Goal: Task Accomplishment & Management: Complete application form

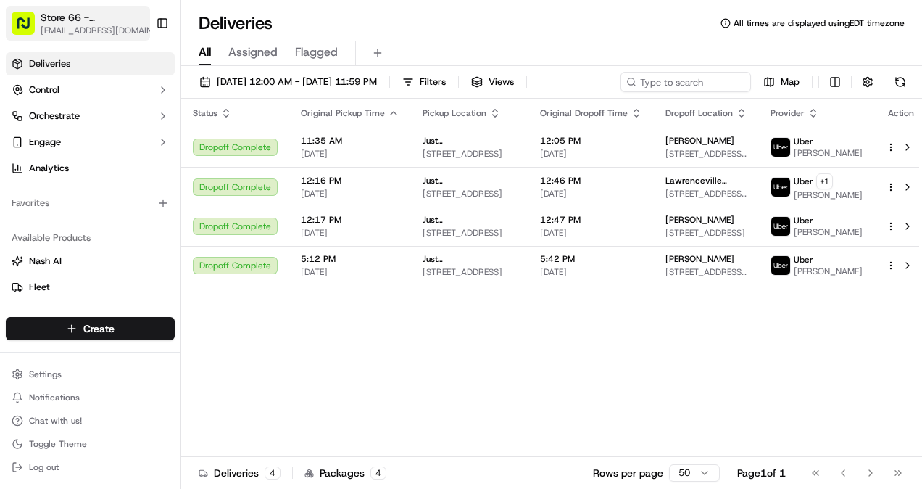
click at [133, 22] on div "Store 66 - West Windsor Township, NJ (Princeton) (Just Salad)" at bounding box center [102, 17] width 123 height 15
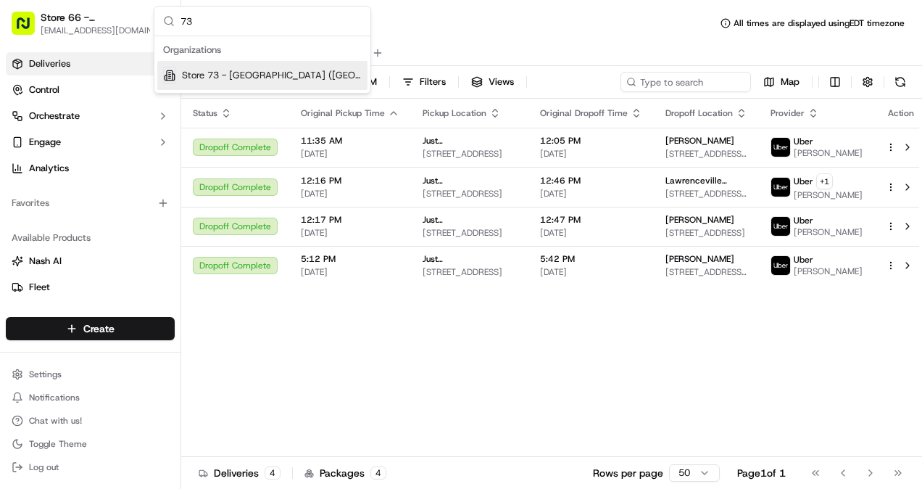
type input "73"
click at [258, 72] on span "Store 73 - Huntington NY (Long Island) (Just Salad)" at bounding box center [272, 75] width 180 height 13
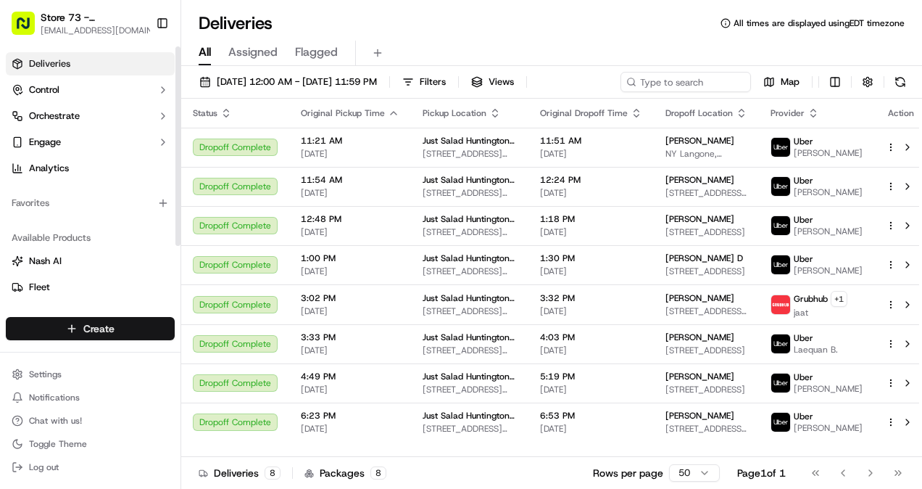
click at [120, 334] on html "Store 73 - Huntington NY (Long Island) (Just Salad) kramirez@justsalad.com Togg…" at bounding box center [461, 244] width 922 height 489
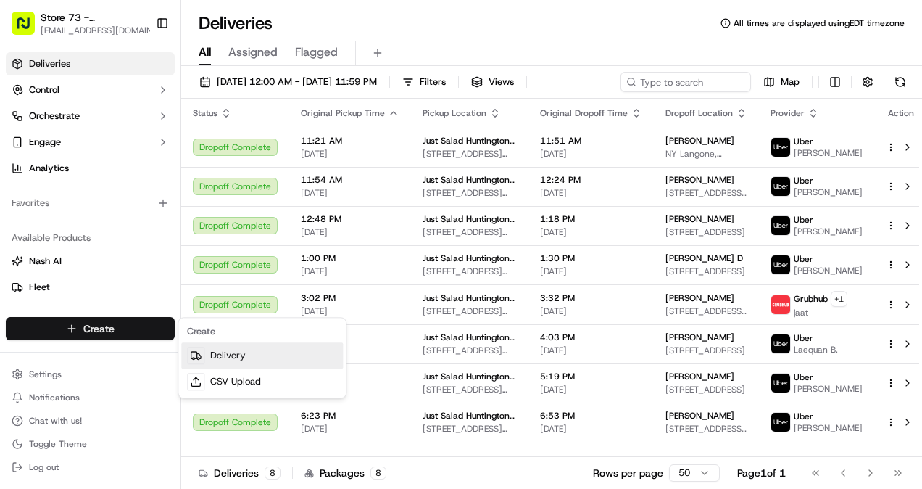
click at [213, 347] on link "Delivery" at bounding box center [262, 355] width 162 height 26
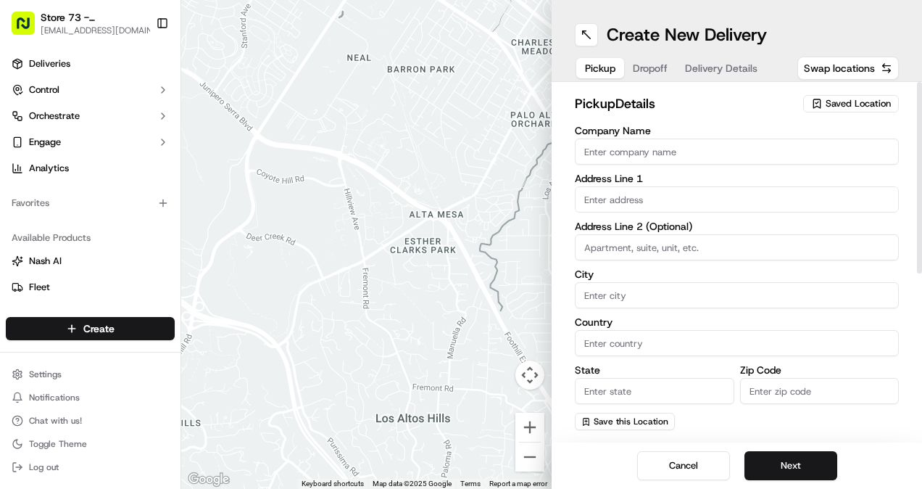
click at [856, 104] on span "Saved Location" at bounding box center [858, 103] width 65 height 13
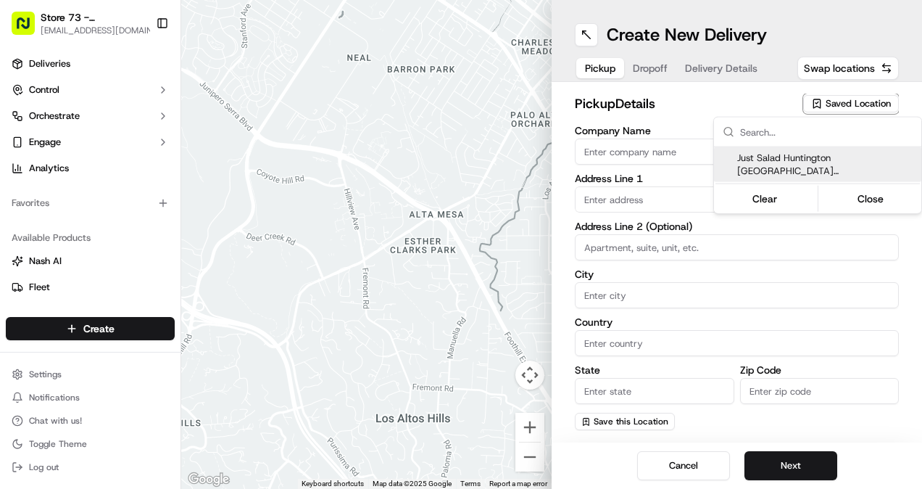
click at [816, 165] on div "Just Salad Huntington NY (Long Island)" at bounding box center [817, 164] width 207 height 35
type input "Just Salad Huntington NY (Long Island)"
type input "350 Walt Whitman Rd"
type input "unit 16"
type input "Huntington Station"
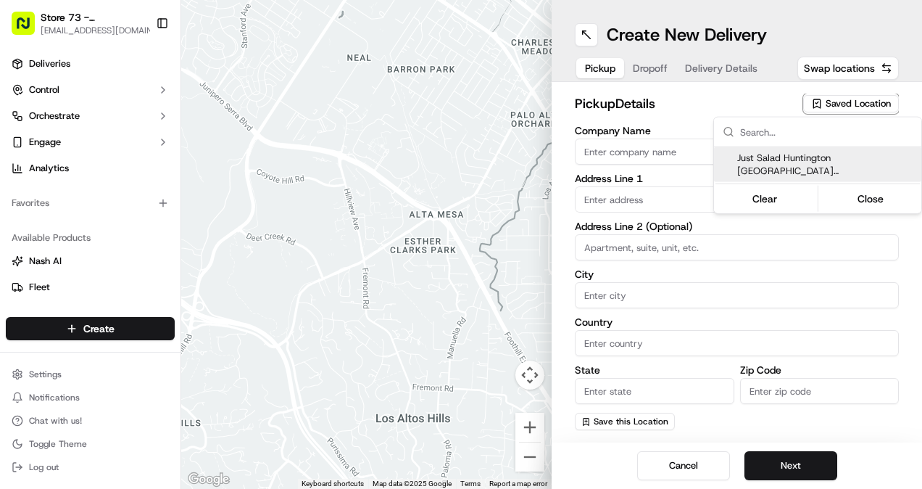
type input "US"
type input "NY"
type input "11746"
type input "+1 866 673 3757"
type textarea "Pickup order [insert order number] for [insert customer name] from Just Salad"
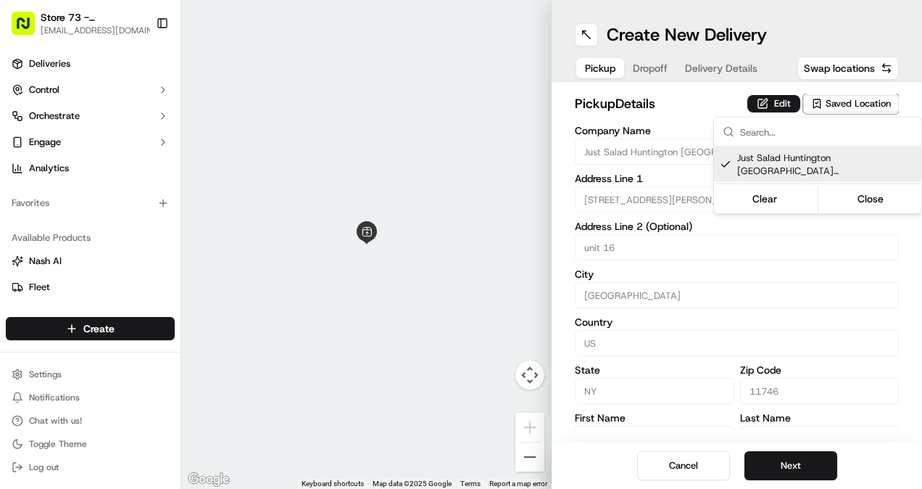
click at [848, 451] on html "Store 73 - Huntington NY (Long Island) (Just Salad) kramirez@justsalad.com Togg…" at bounding box center [461, 244] width 922 height 489
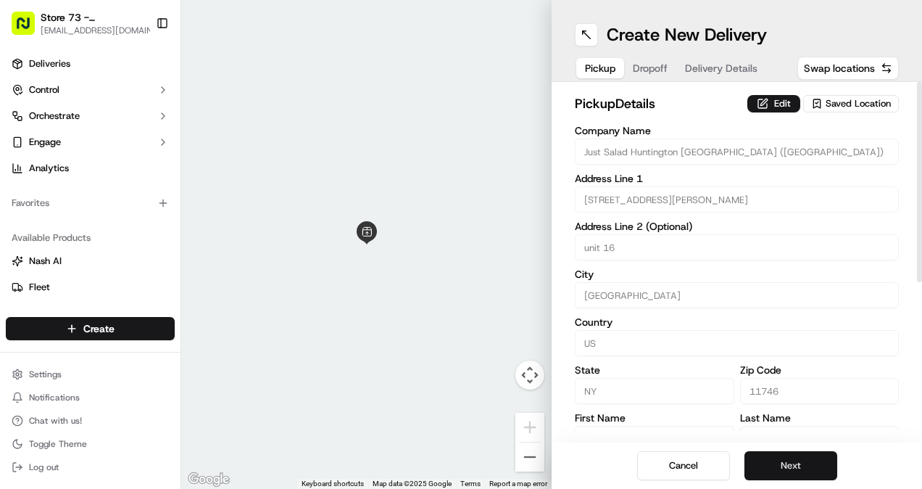
click at [774, 464] on button "Next" at bounding box center [791, 465] width 93 height 29
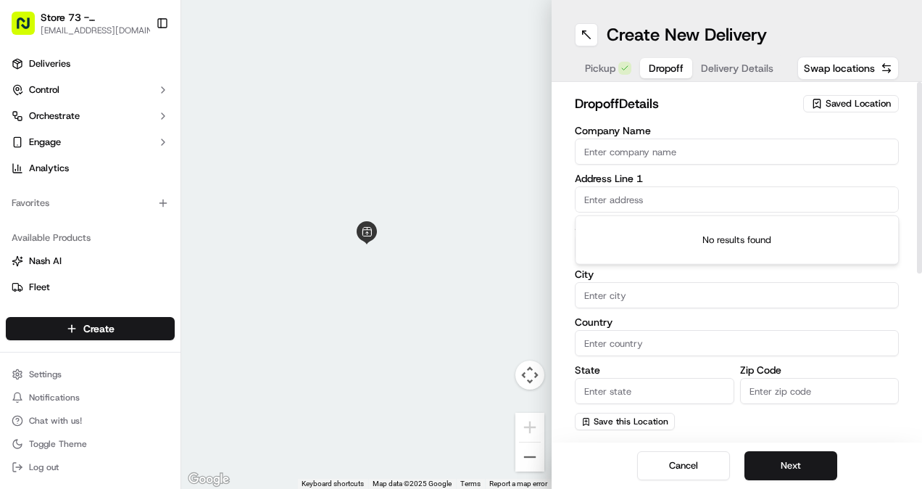
click at [661, 195] on input "text" at bounding box center [737, 199] width 324 height 26
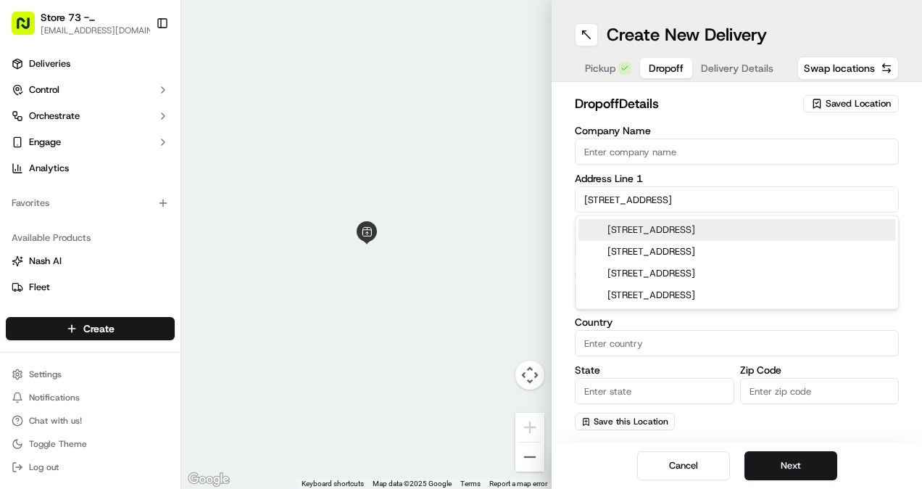
click at [745, 231] on div "18 Longwood Drive, Huntington Station, NY" at bounding box center [737, 230] width 317 height 22
type input "18 Longwood Dr, Huntington Station, NY 11746, USA"
type input "Huntington Station"
type input "United States"
type input "NY"
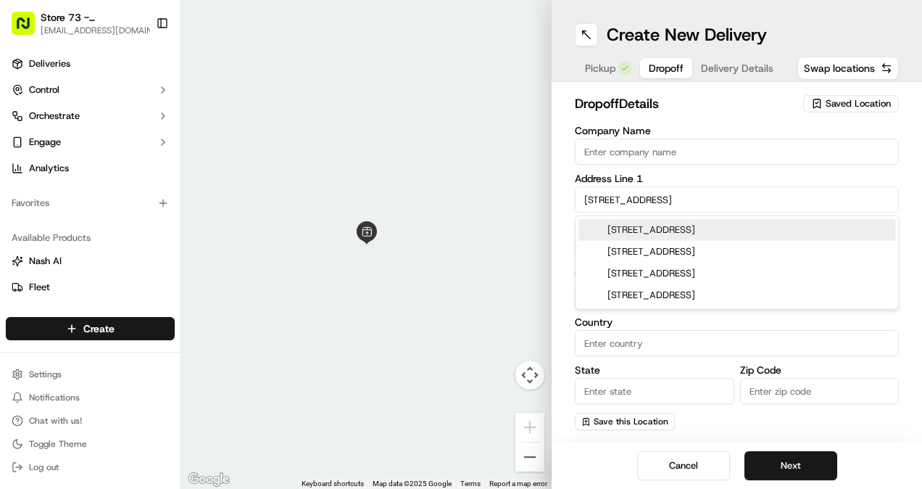
type input "11746"
type input "18 Longwood Drive"
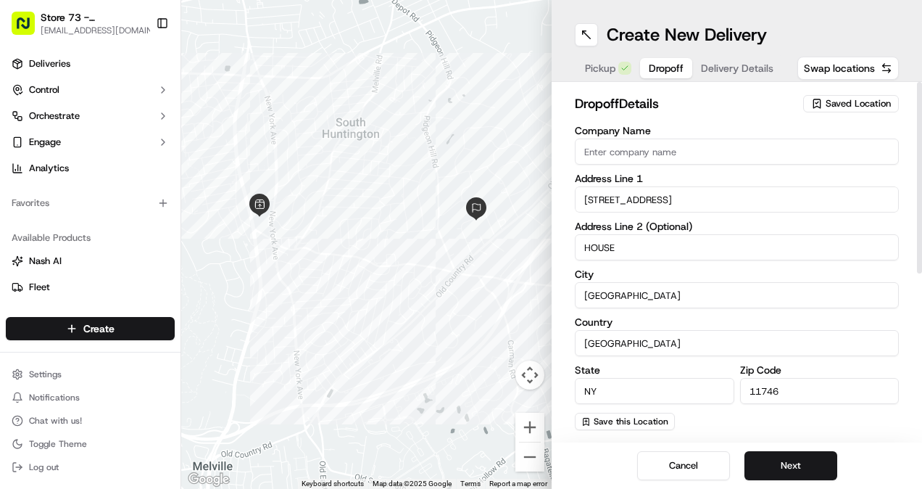
type input "HOUSE"
click at [758, 213] on div "Company Name Address Line 1 18 Longwood Drive Address Line 2 (Optional) HOUSE C…" at bounding box center [737, 277] width 324 height 305
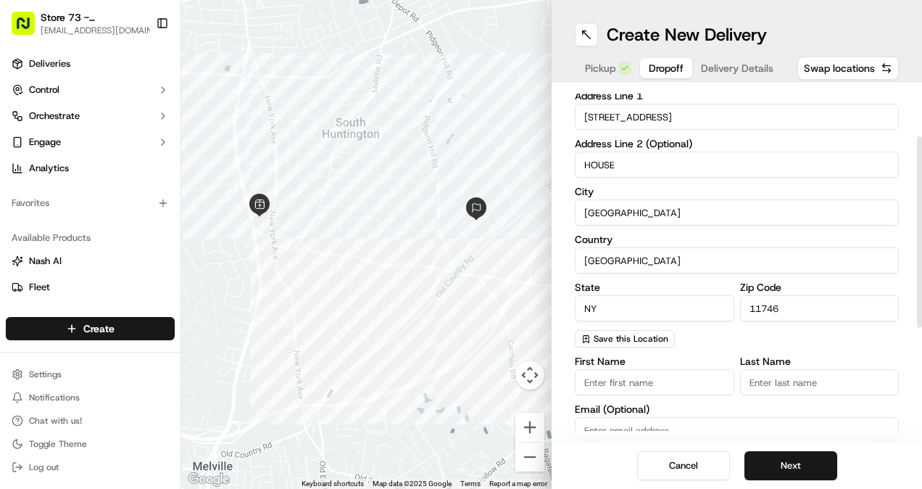
scroll to position [118, 0]
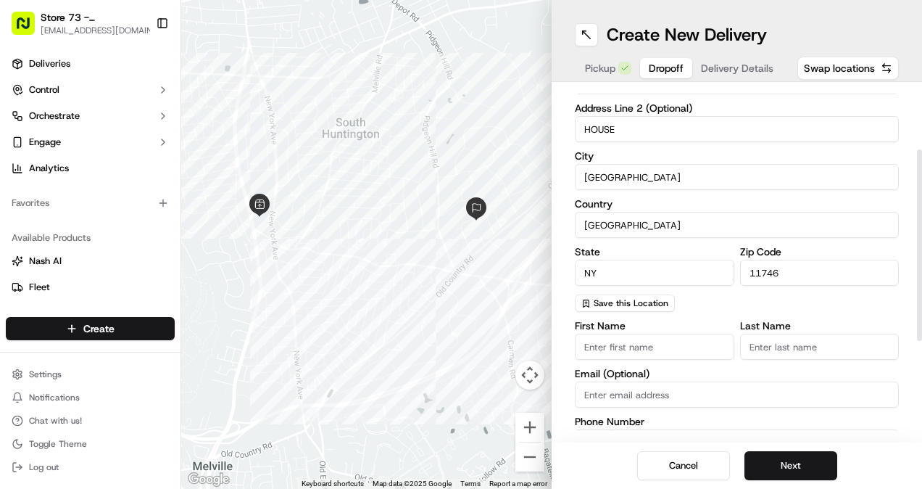
click at [619, 341] on input "First Name" at bounding box center [655, 347] width 160 height 26
type input "m"
type input "MIKE"
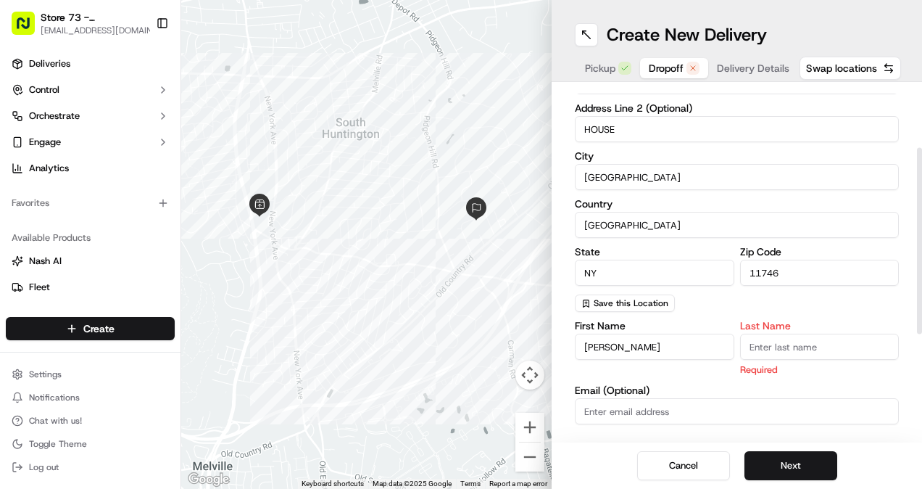
click at [766, 347] on input "Last Name" at bounding box center [820, 347] width 160 height 26
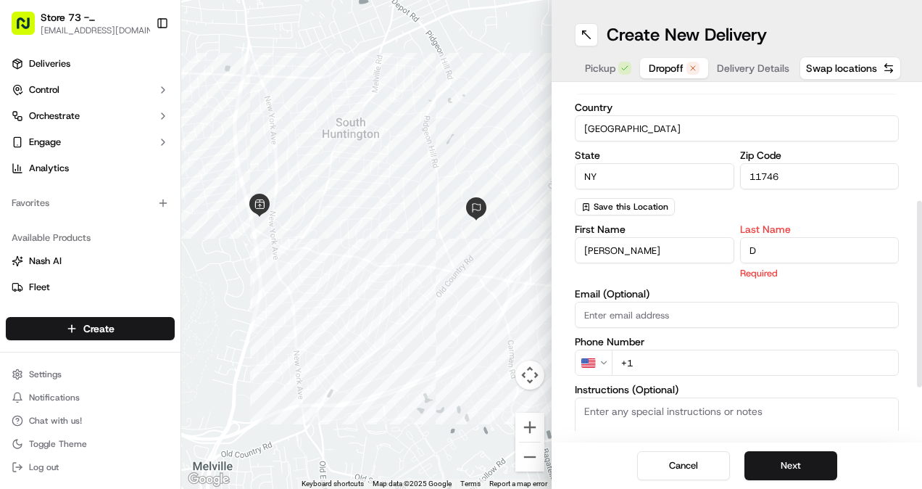
scroll to position [215, 0]
type input "D"
click at [688, 364] on div "First Name MIKE Last Name D Required Email (Optional) Phone Number US +1 Instru…" at bounding box center [737, 376] width 324 height 306
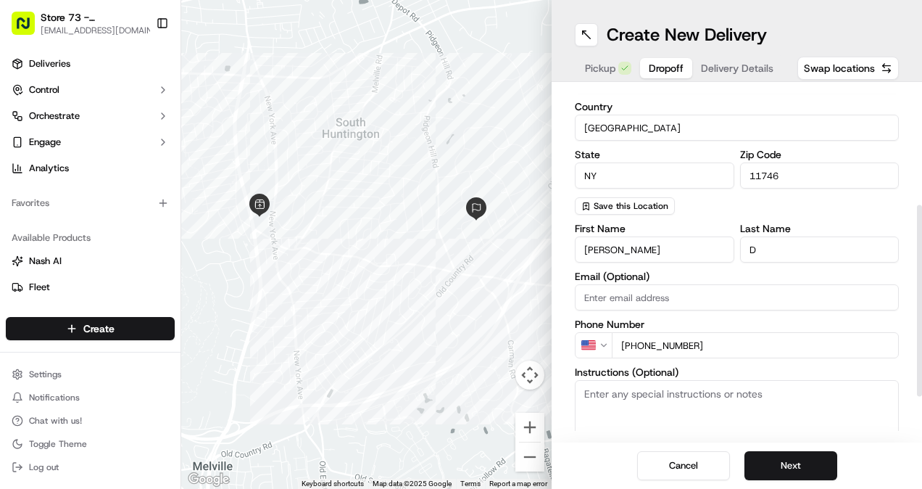
scroll to position [216, 0]
type input "+1 203 233 8501"
click at [777, 468] on button "Next" at bounding box center [791, 465] width 93 height 29
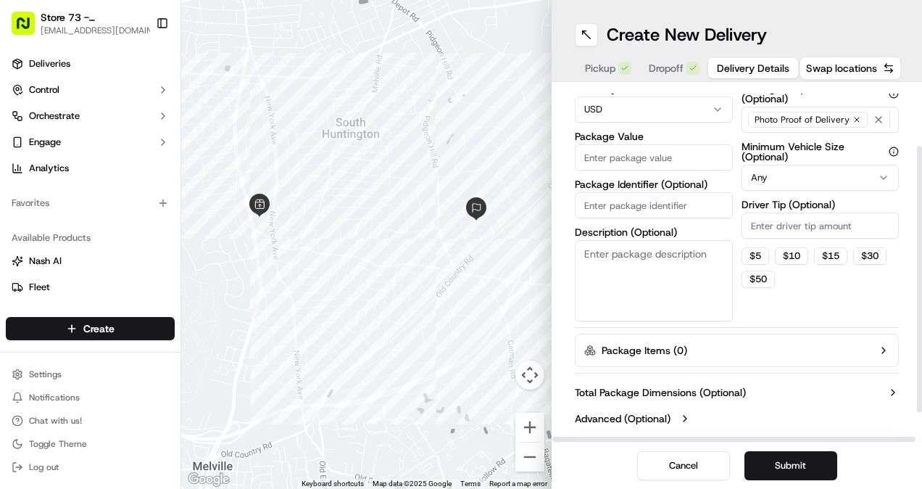
scroll to position [0, 0]
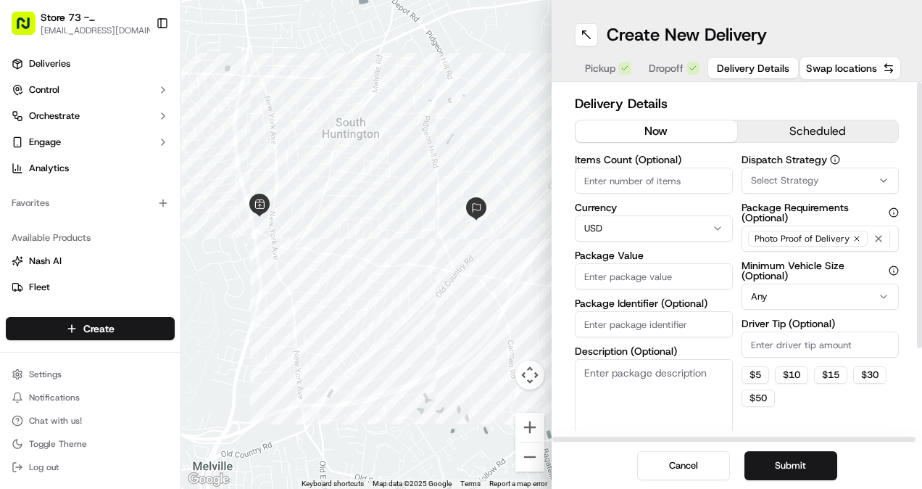
click at [656, 278] on input "Package Value" at bounding box center [654, 276] width 158 height 26
type input "31.57"
paste input "Grubhub #678031064384789"
type input "Grubhub #678031064384789"
click at [776, 468] on button "Submit" at bounding box center [791, 465] width 93 height 29
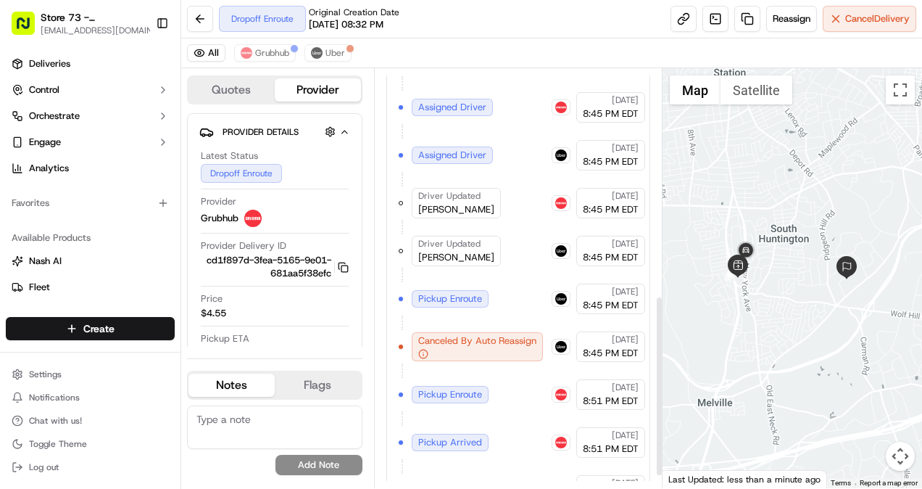
scroll to position [551, 0]
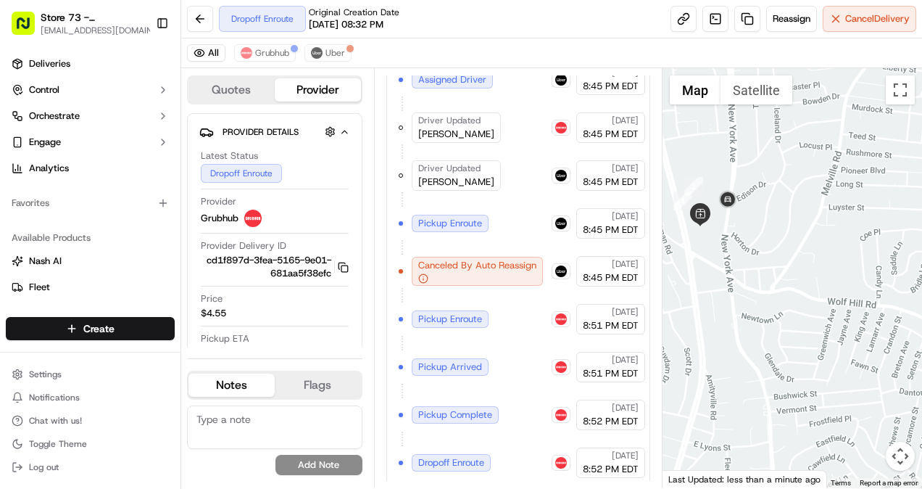
drag, startPoint x: 729, startPoint y: 265, endPoint x: 873, endPoint y: 402, distance: 198.0
click at [873, 402] on div at bounding box center [793, 278] width 260 height 420
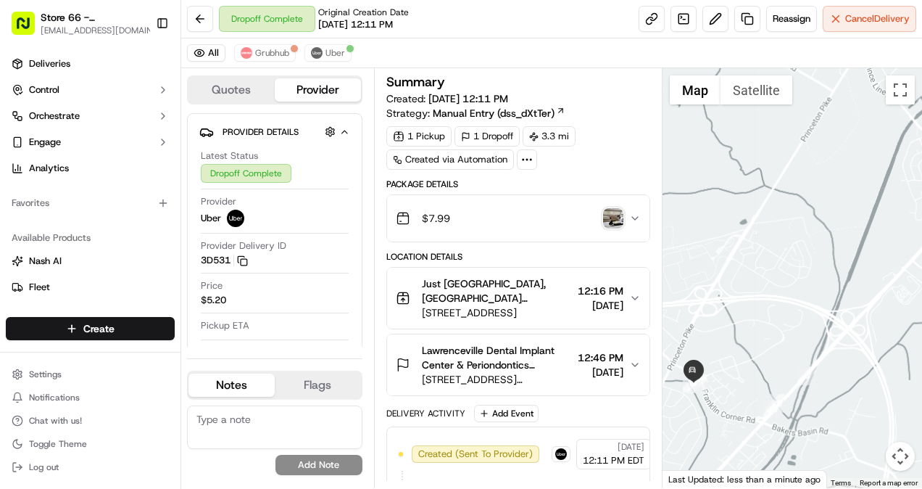
scroll to position [15, 0]
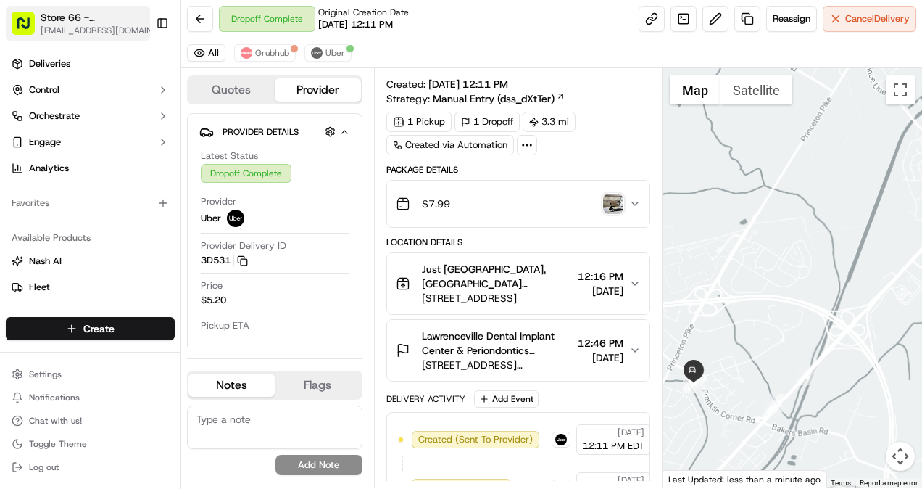
click at [154, 17] on icon "button" at bounding box center [159, 17] width 10 height 10
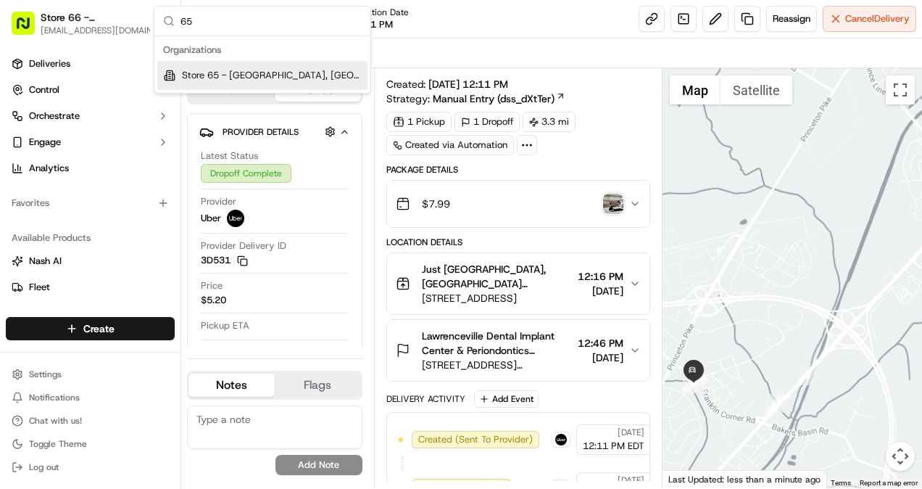
type input "65"
click at [257, 72] on span "Store 65 - [GEOGRAPHIC_DATA], [GEOGRAPHIC_DATA] (Just Salad)" at bounding box center [272, 75] width 180 height 13
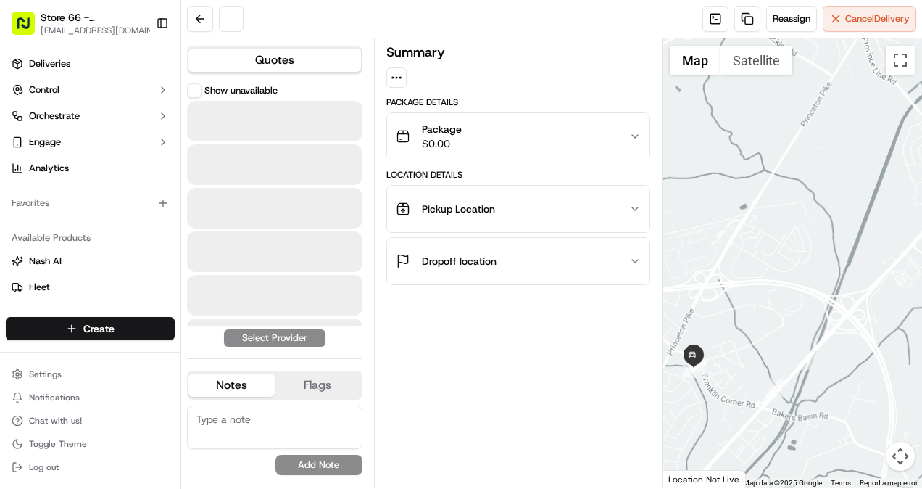
scroll to position [0, 0]
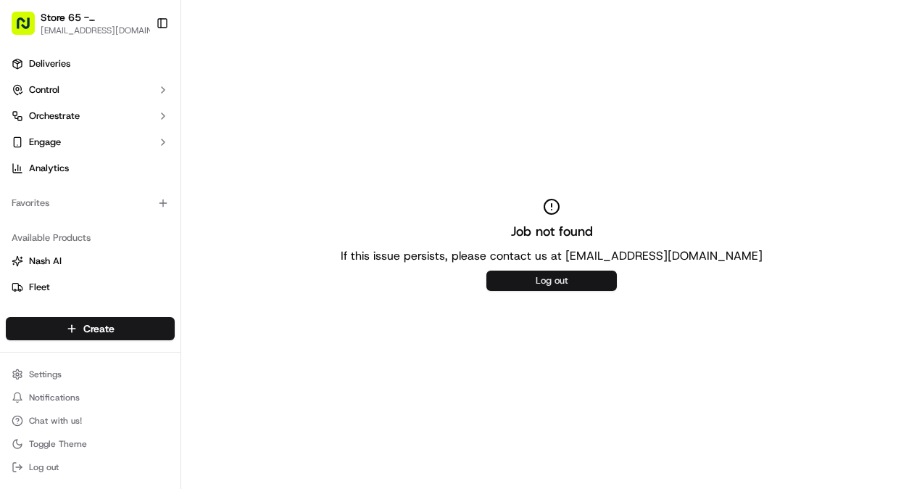
click at [545, 276] on button "Log out" at bounding box center [552, 280] width 131 height 20
